Goal: Transaction & Acquisition: Purchase product/service

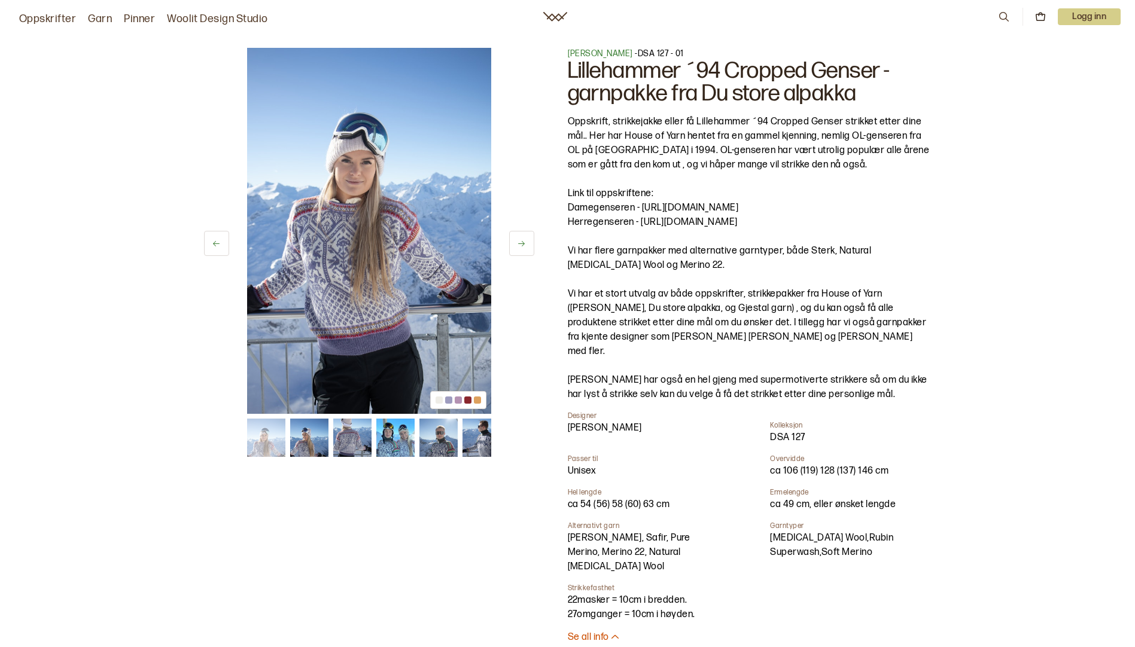
scroll to position [120, 0]
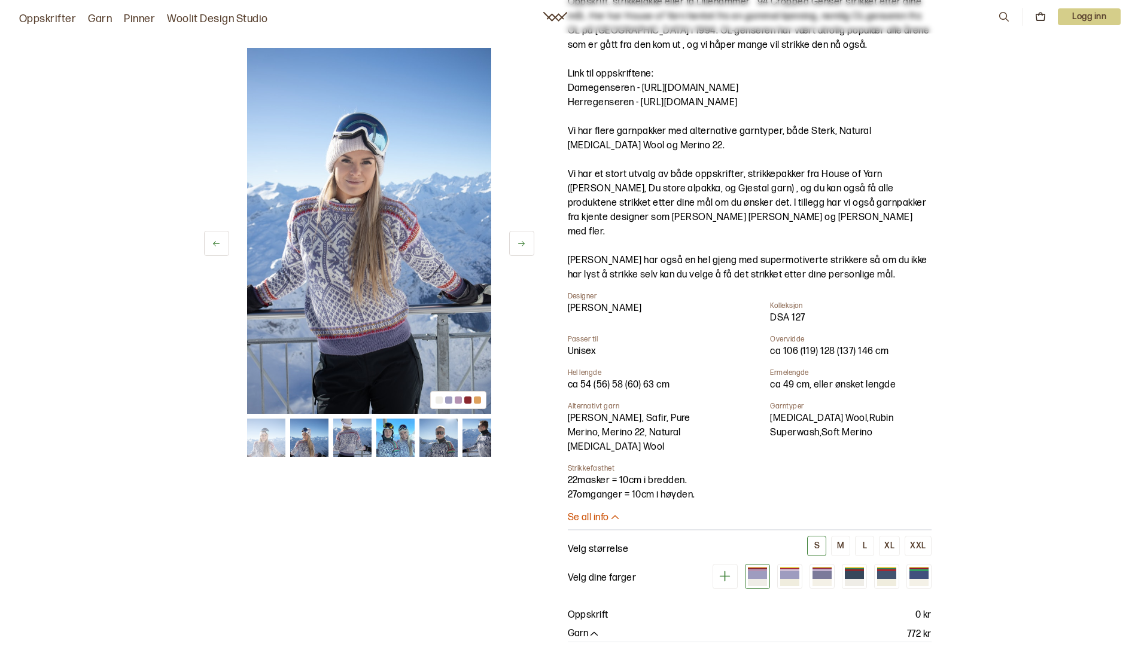
click at [407, 434] on img at bounding box center [395, 438] width 38 height 38
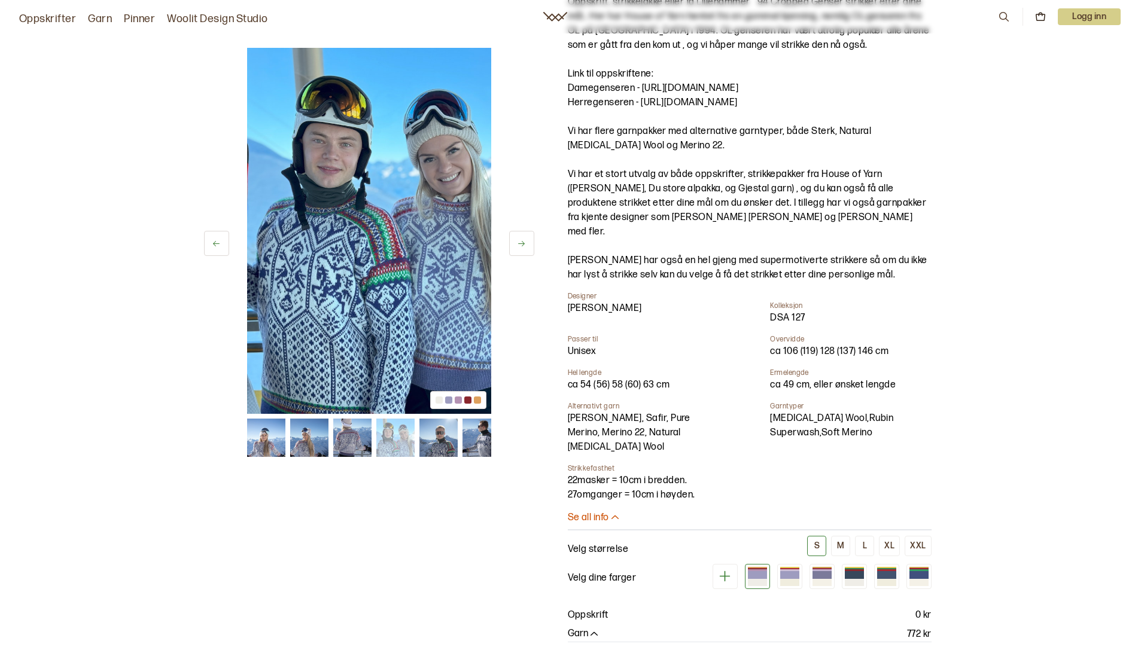
click at [455, 441] on img at bounding box center [438, 438] width 38 height 38
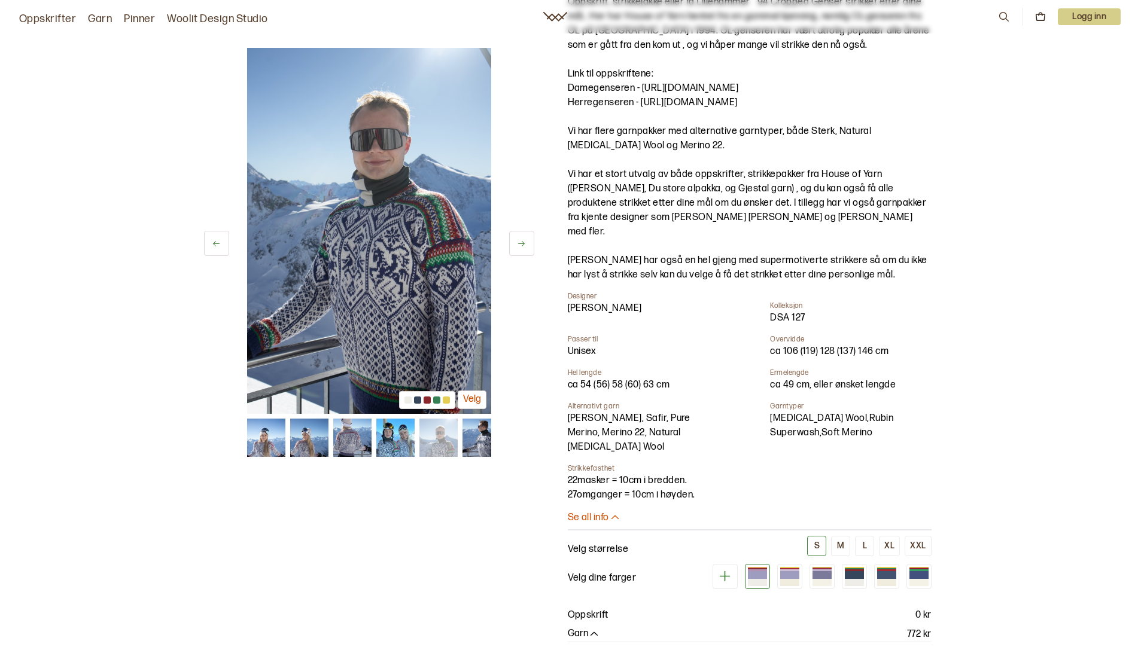
click at [449, 441] on img at bounding box center [438, 438] width 38 height 38
click at [479, 433] on img at bounding box center [481, 438] width 38 height 38
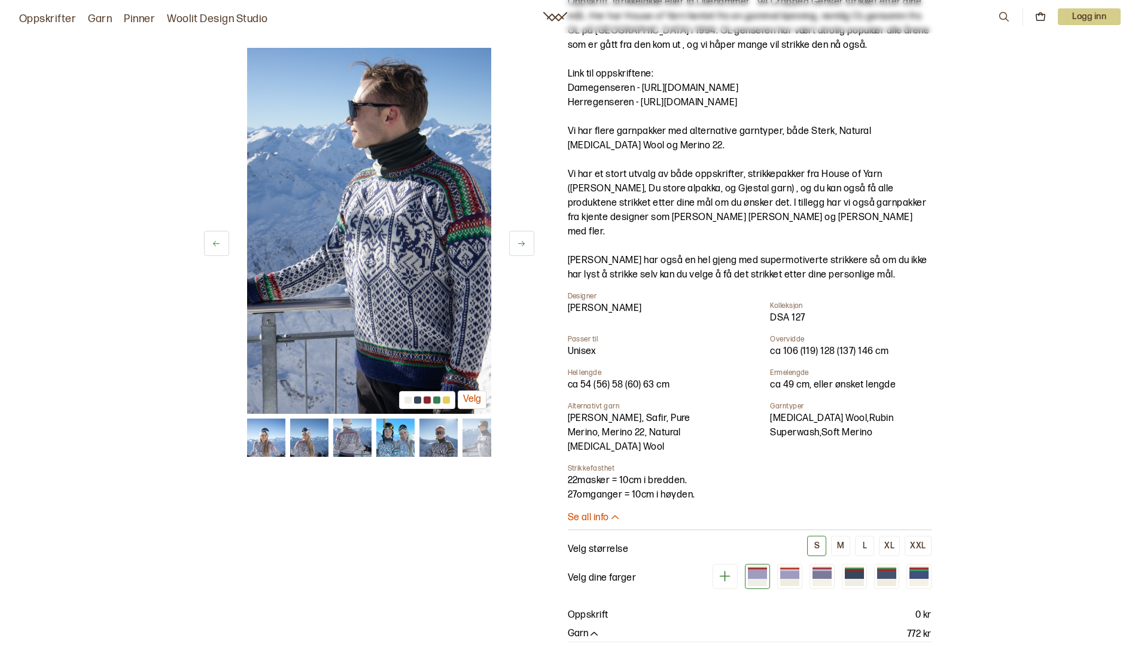
click at [445, 444] on img at bounding box center [438, 438] width 38 height 38
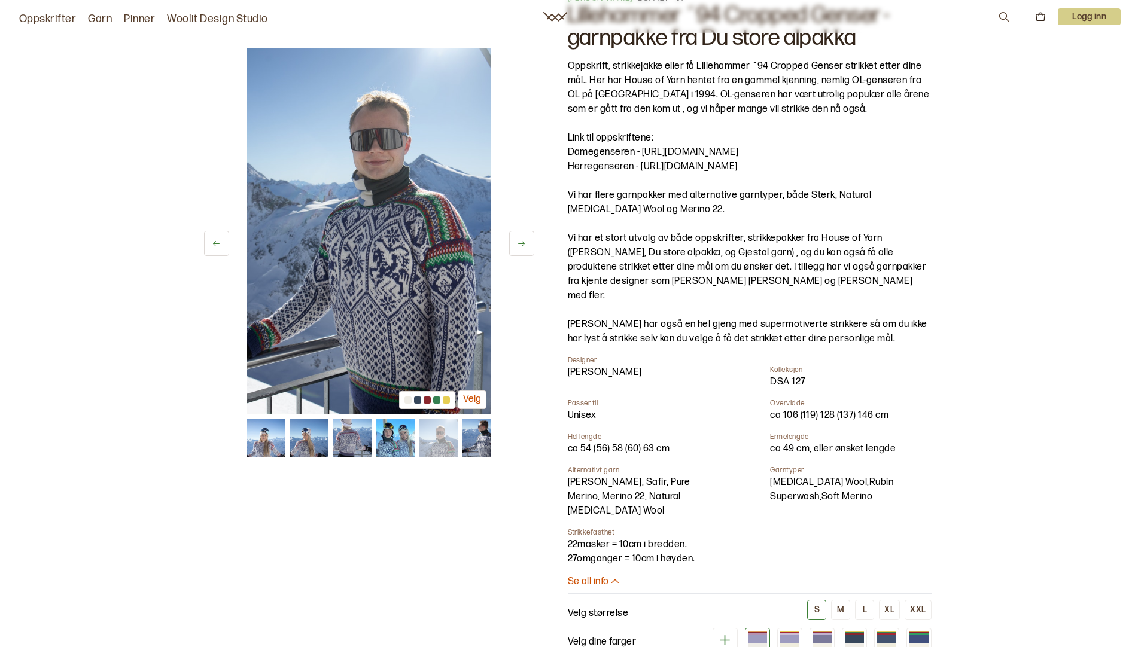
scroll to position [0, 0]
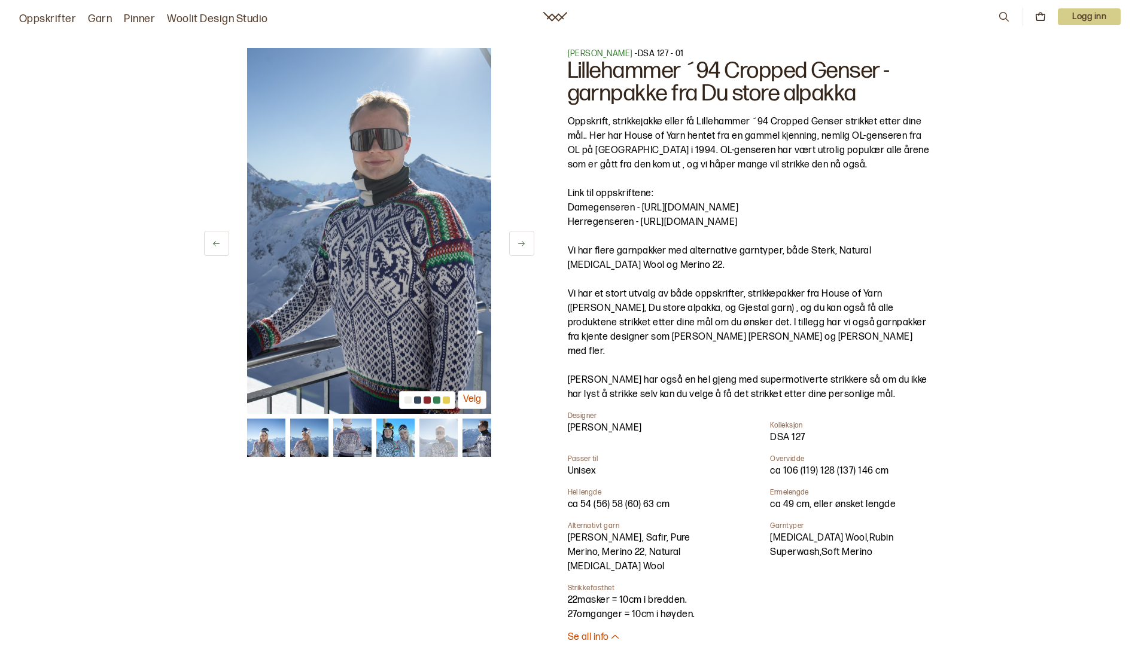
click at [524, 240] on icon at bounding box center [521, 243] width 9 height 9
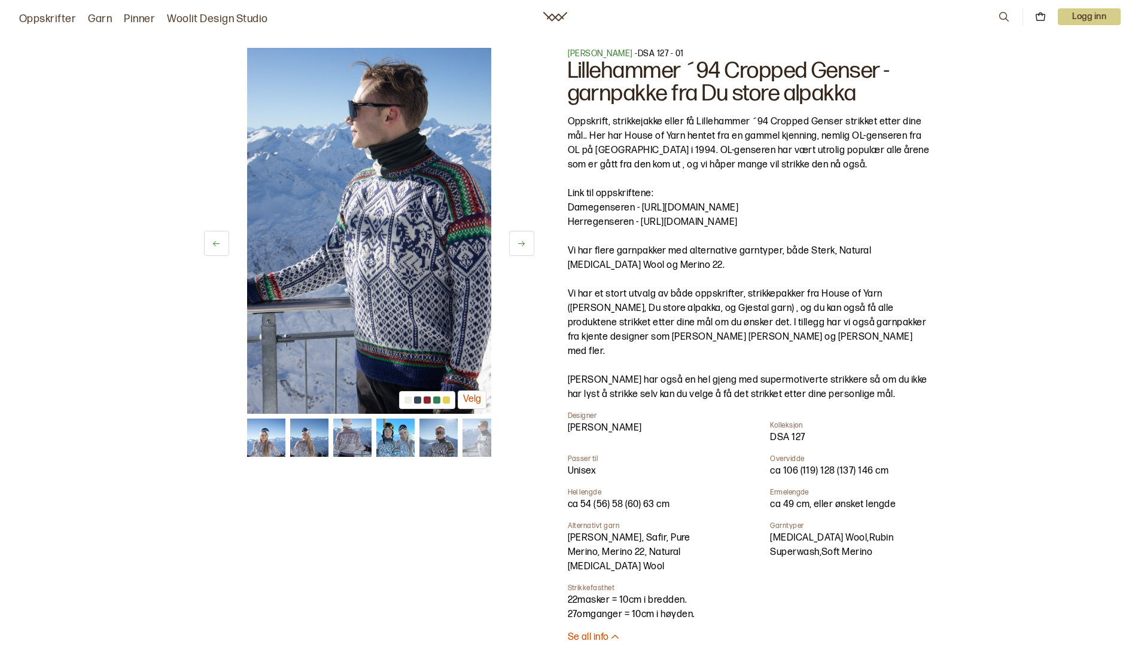
click at [221, 249] on button at bounding box center [216, 243] width 25 height 25
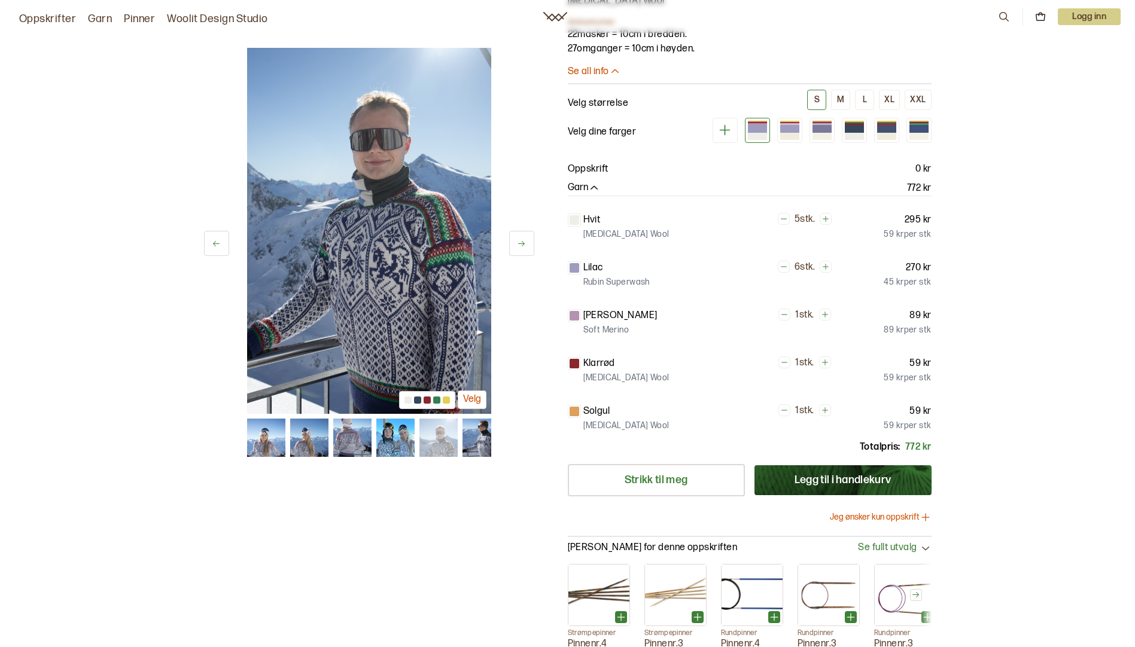
scroll to position [479, 0]
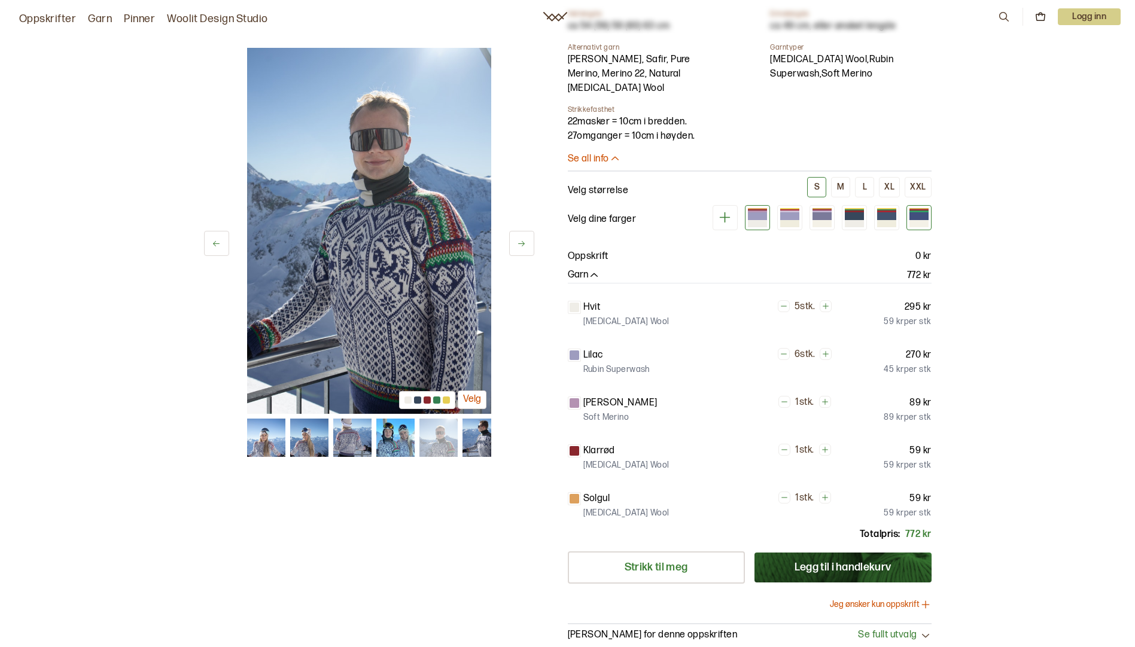
click at [912, 220] on div at bounding box center [918, 223] width 19 height 7
click at [892, 212] on div at bounding box center [886, 216] width 19 height 8
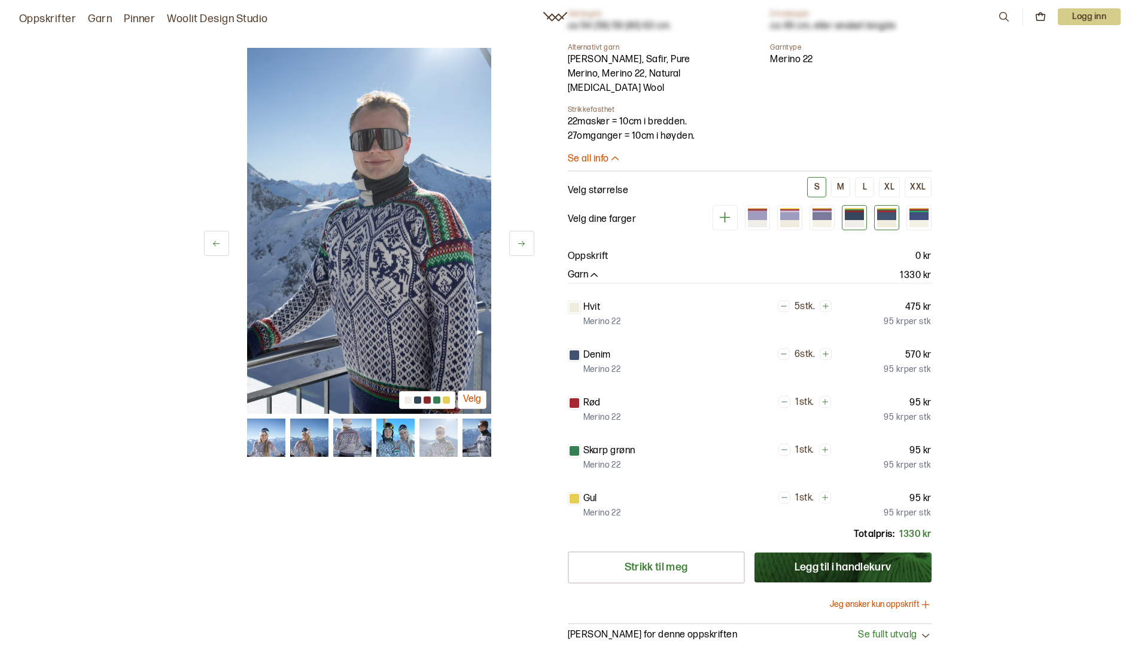
click at [850, 212] on div at bounding box center [854, 216] width 19 height 8
click at [735, 205] on button at bounding box center [725, 217] width 25 height 25
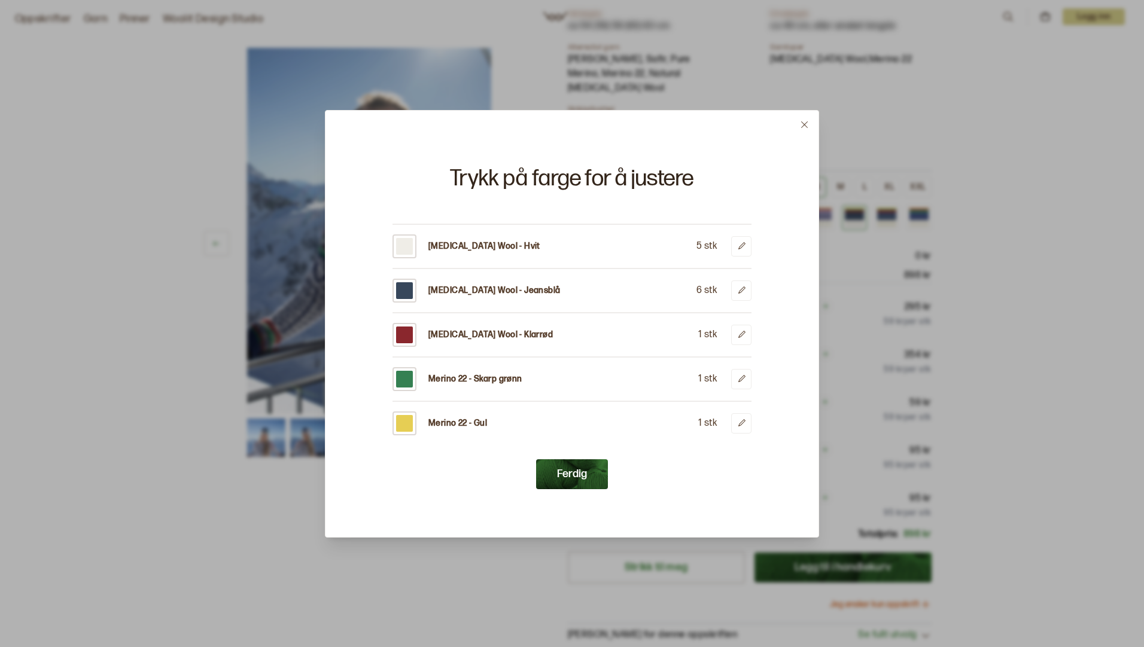
click at [803, 118] on button at bounding box center [804, 125] width 28 height 28
